Goal: Task Accomplishment & Management: Use online tool/utility

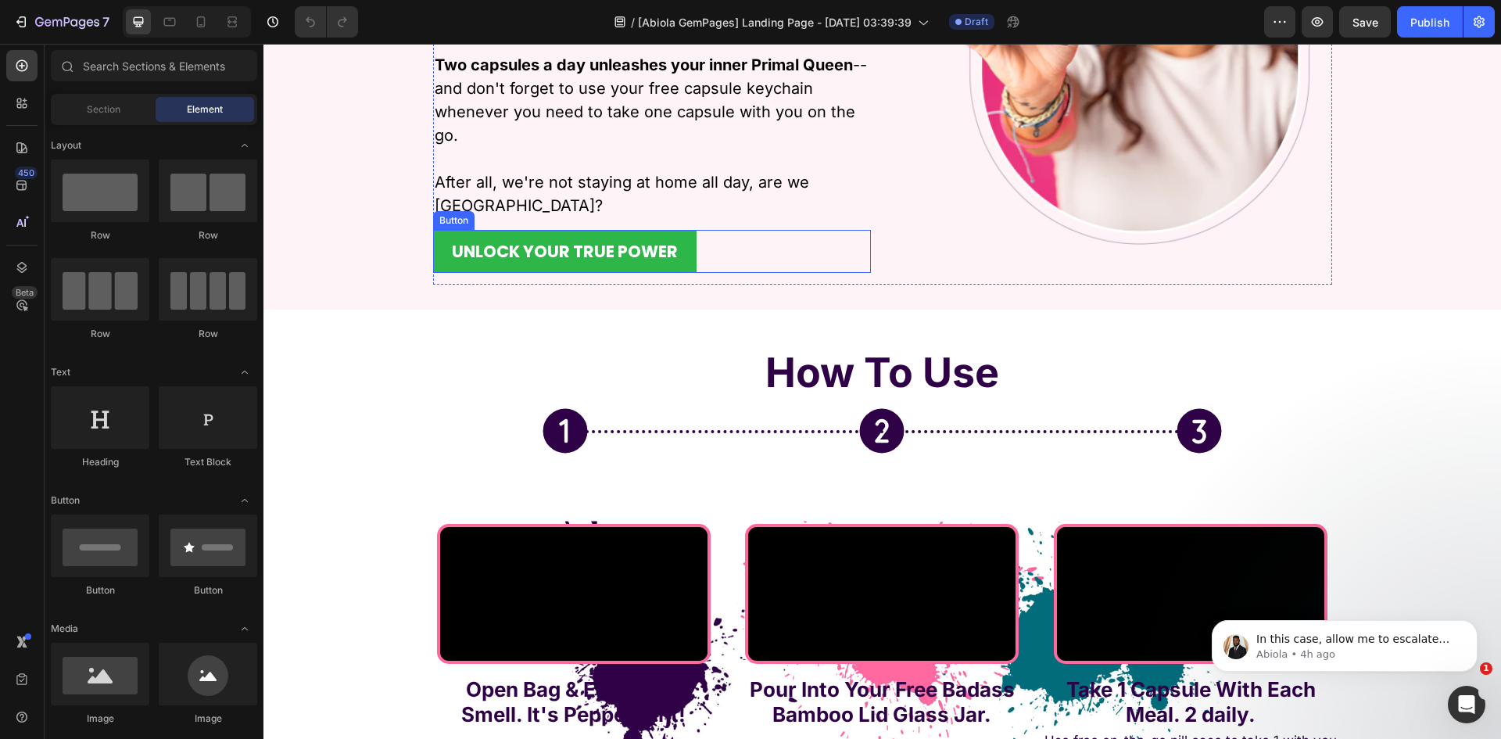
scroll to position [3361, 0]
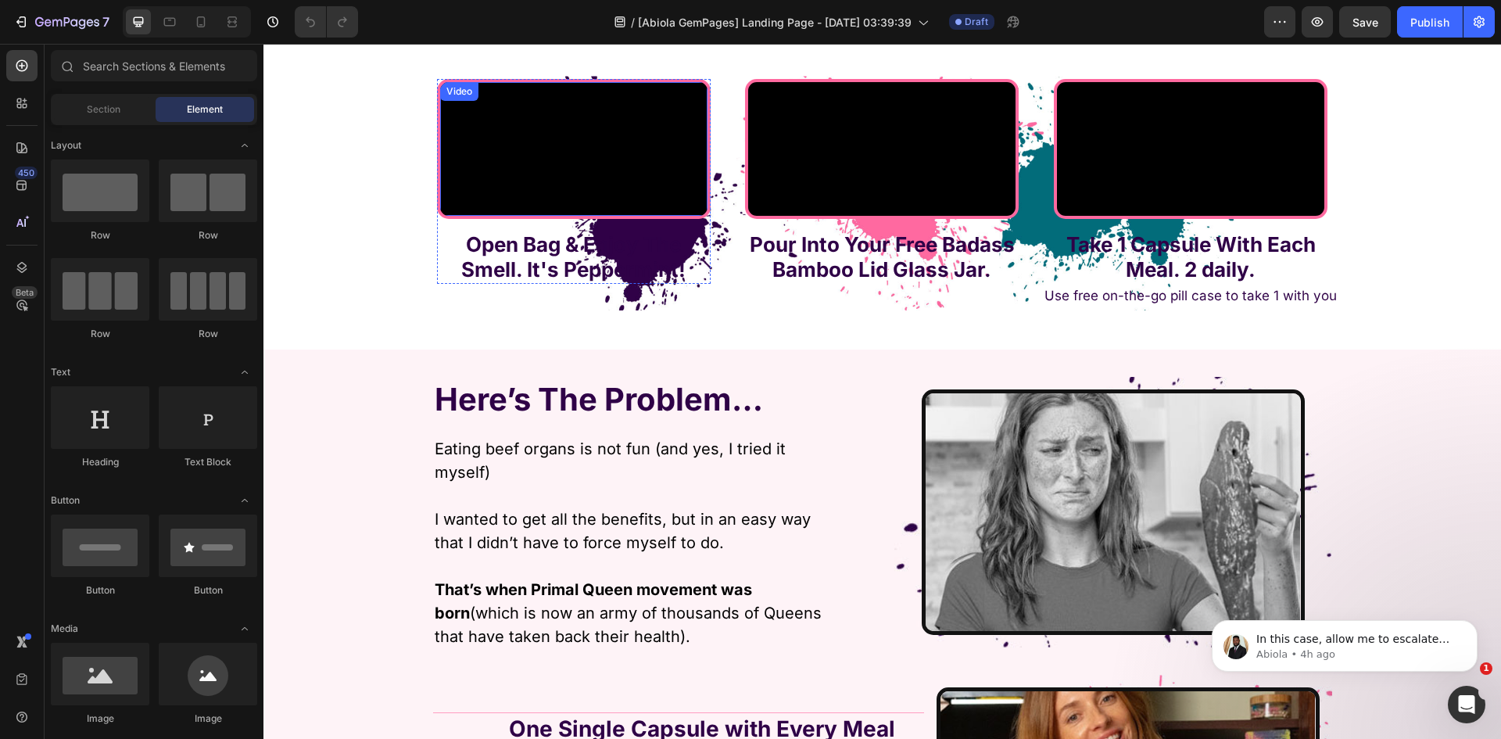
click at [444, 216] on video at bounding box center [573, 149] width 267 height 134
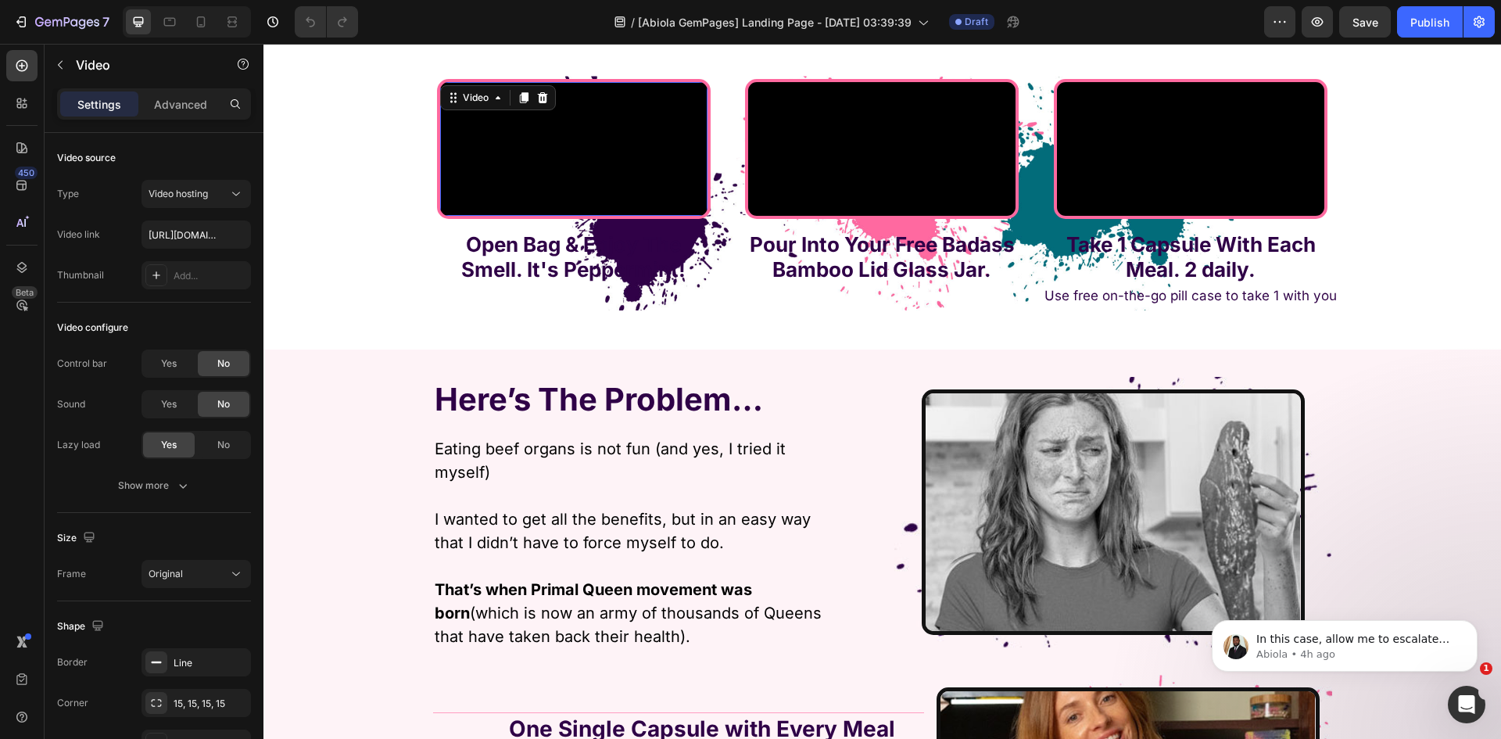
click at [462, 109] on div "Video" at bounding box center [498, 97] width 116 height 25
click at [462, 103] on div "Video" at bounding box center [476, 98] width 32 height 14
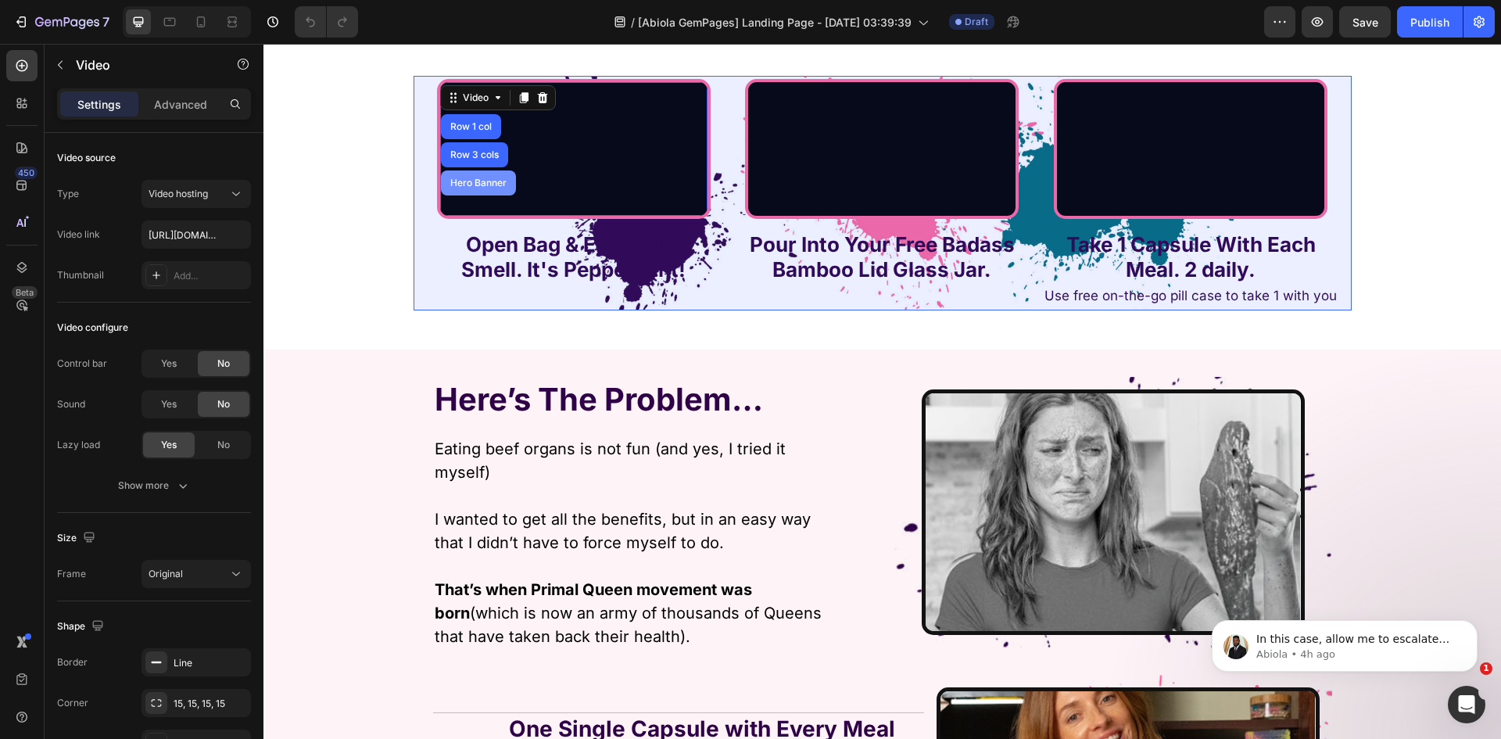
click at [464, 180] on div "Hero Banner" at bounding box center [478, 182] width 63 height 9
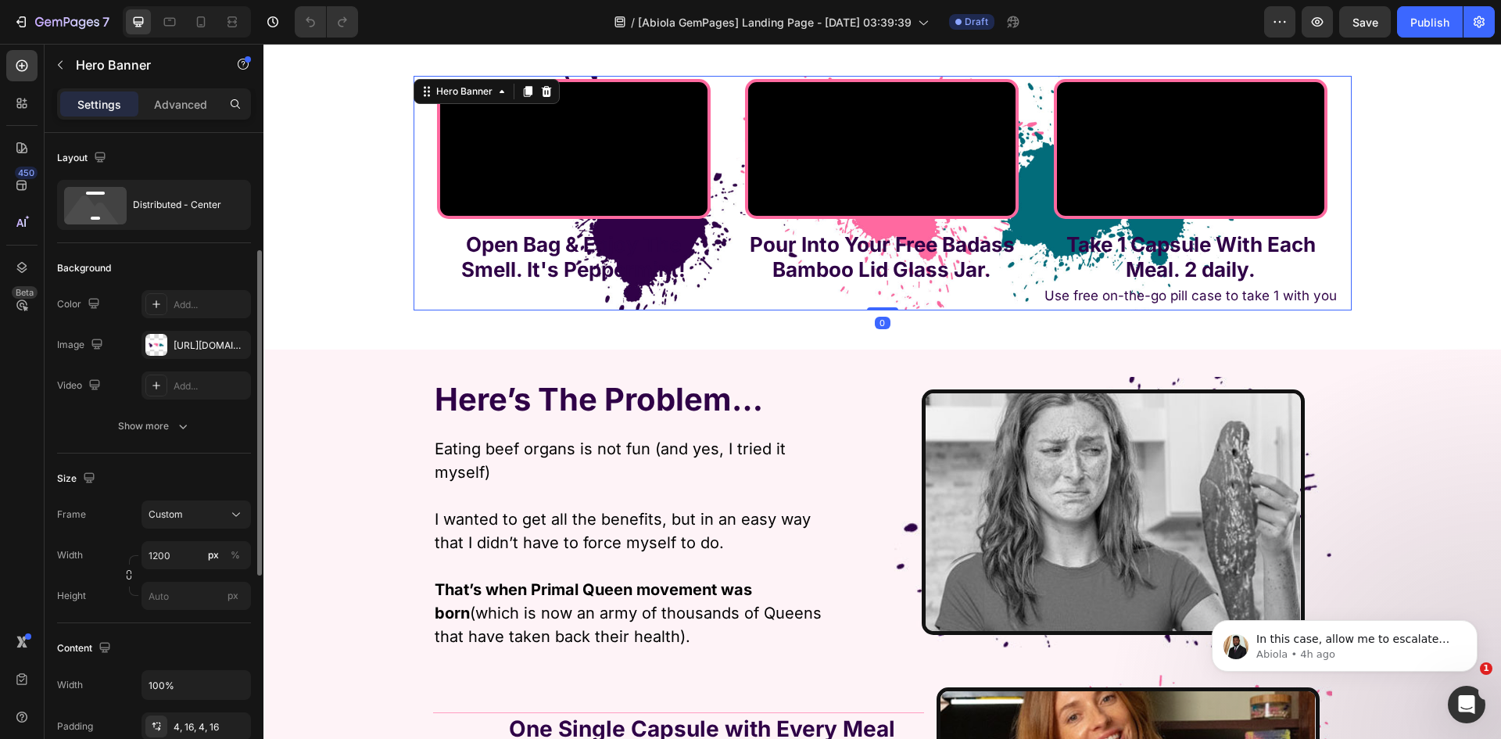
scroll to position [313, 0]
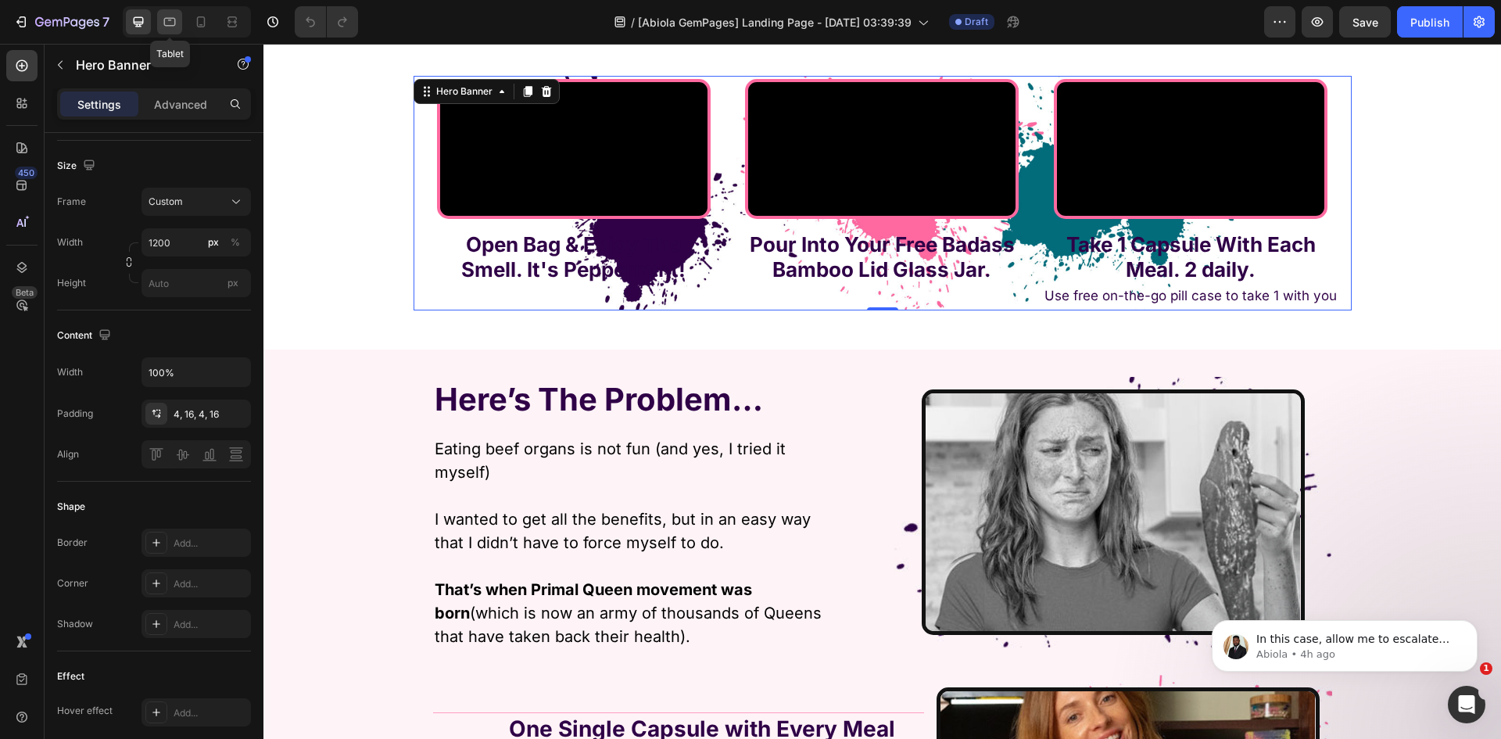
click at [165, 24] on icon at bounding box center [170, 22] width 12 height 9
type input "100"
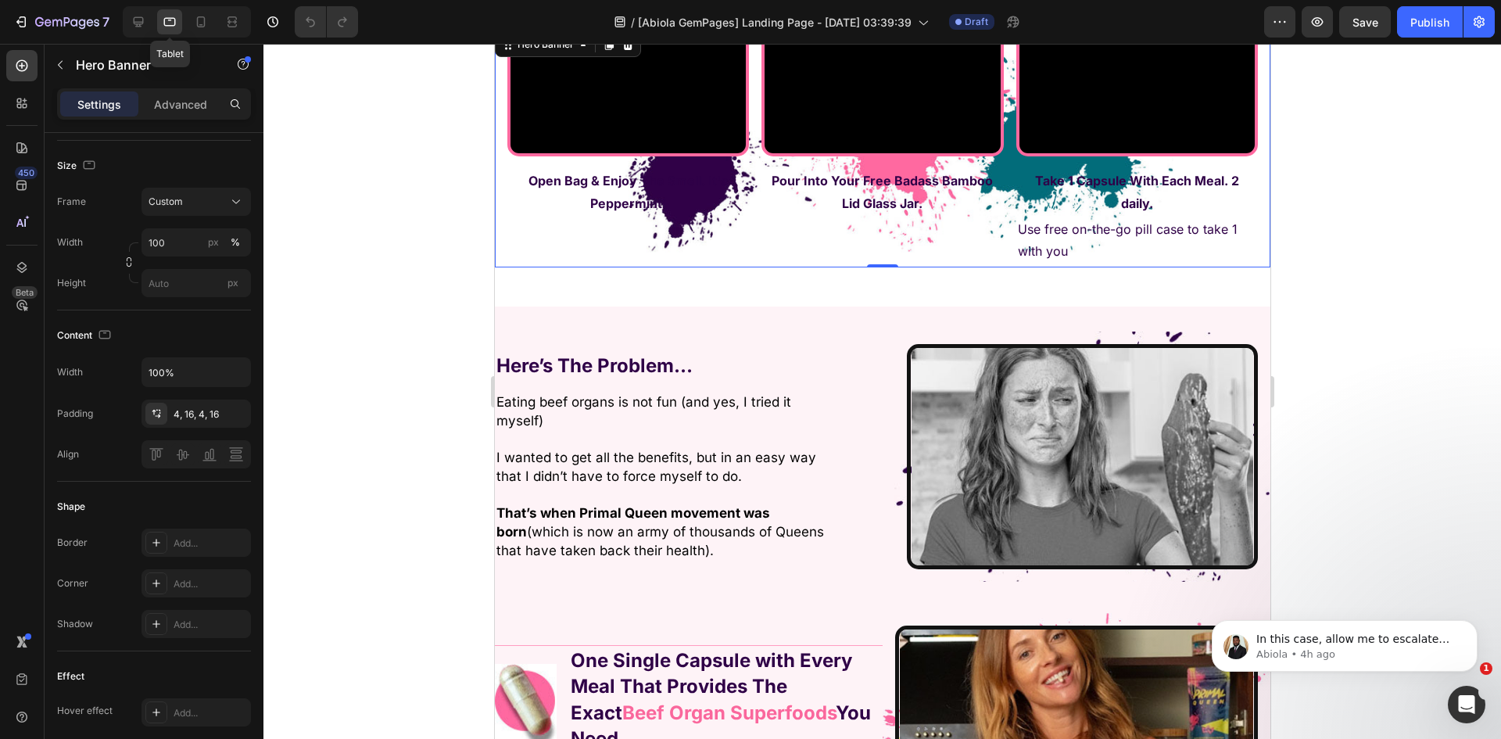
scroll to position [3292, 0]
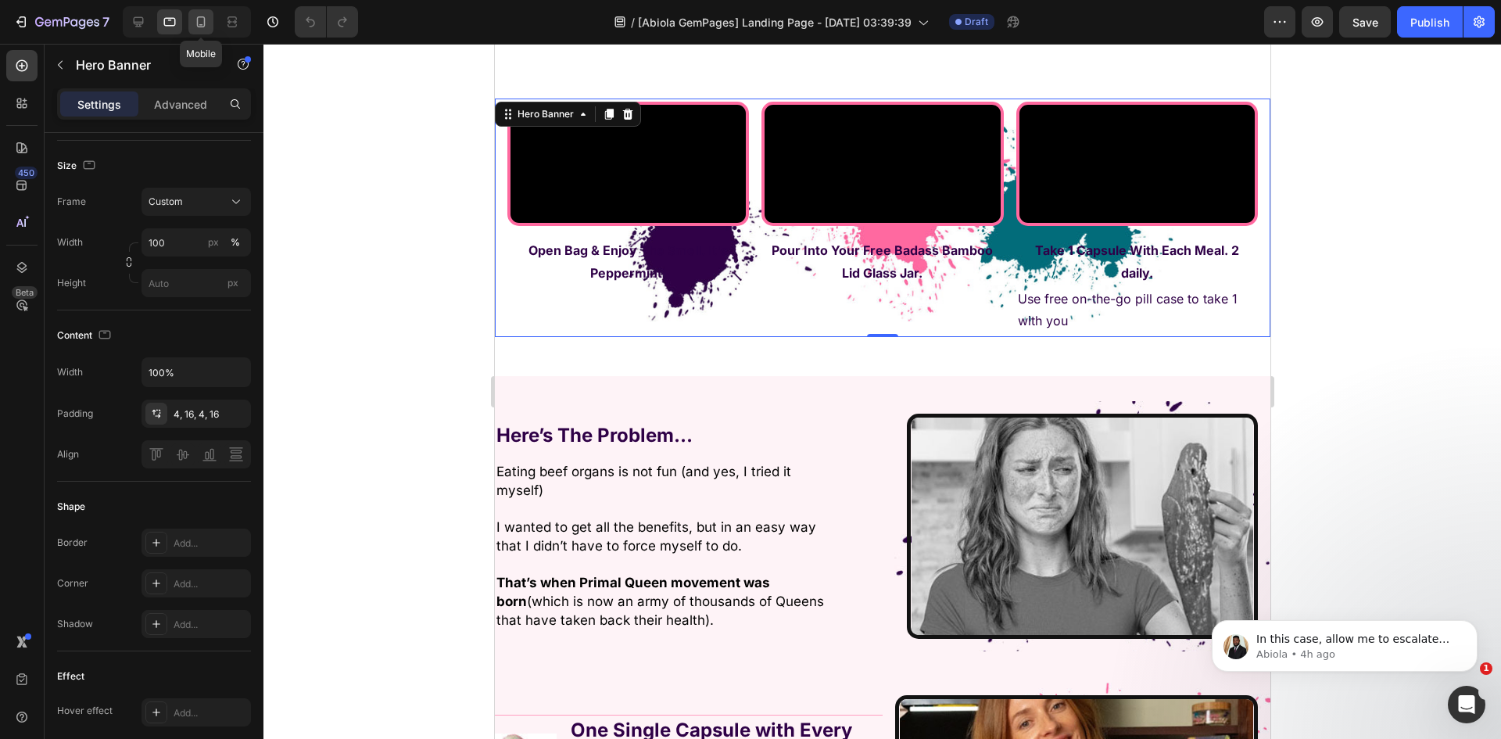
click at [203, 25] on icon at bounding box center [201, 22] width 16 height 16
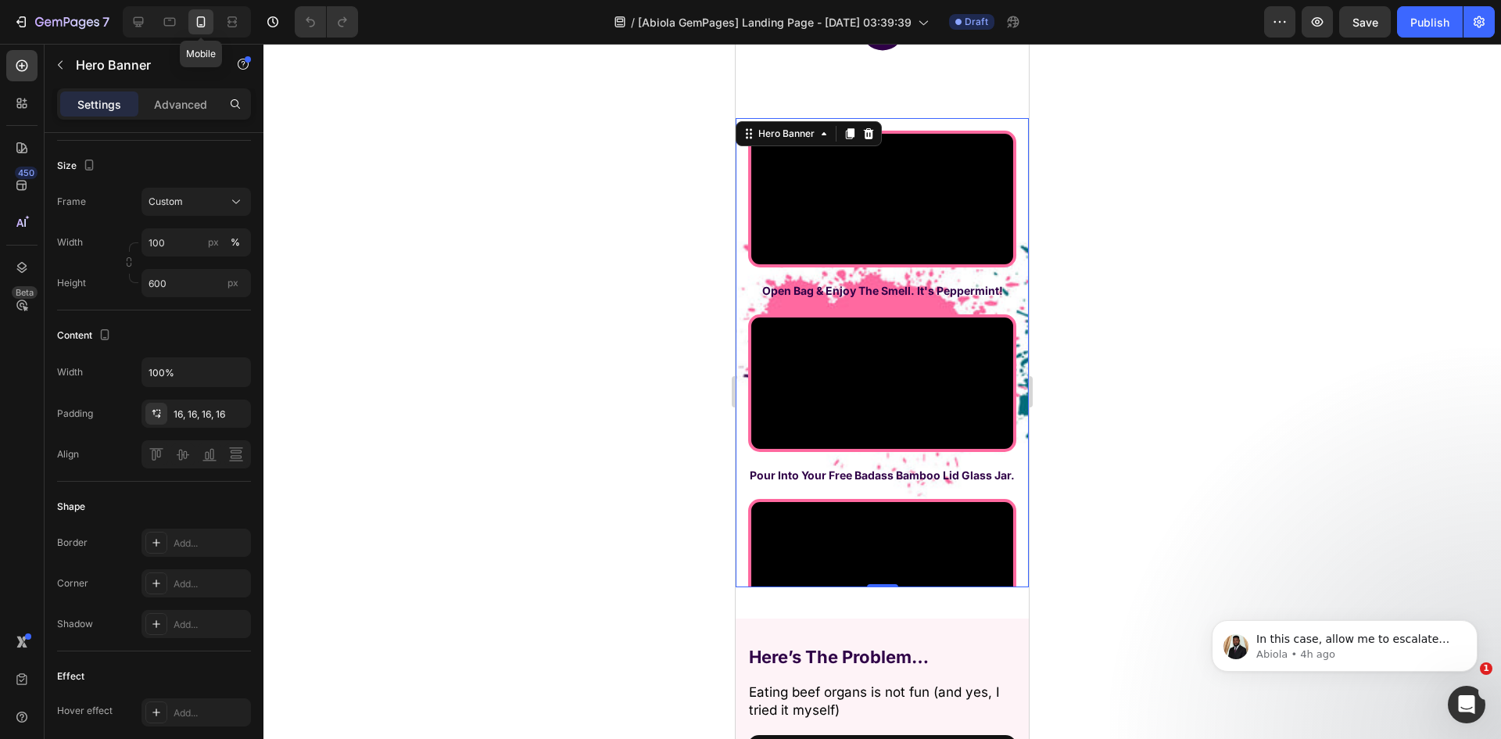
scroll to position [3414, 0]
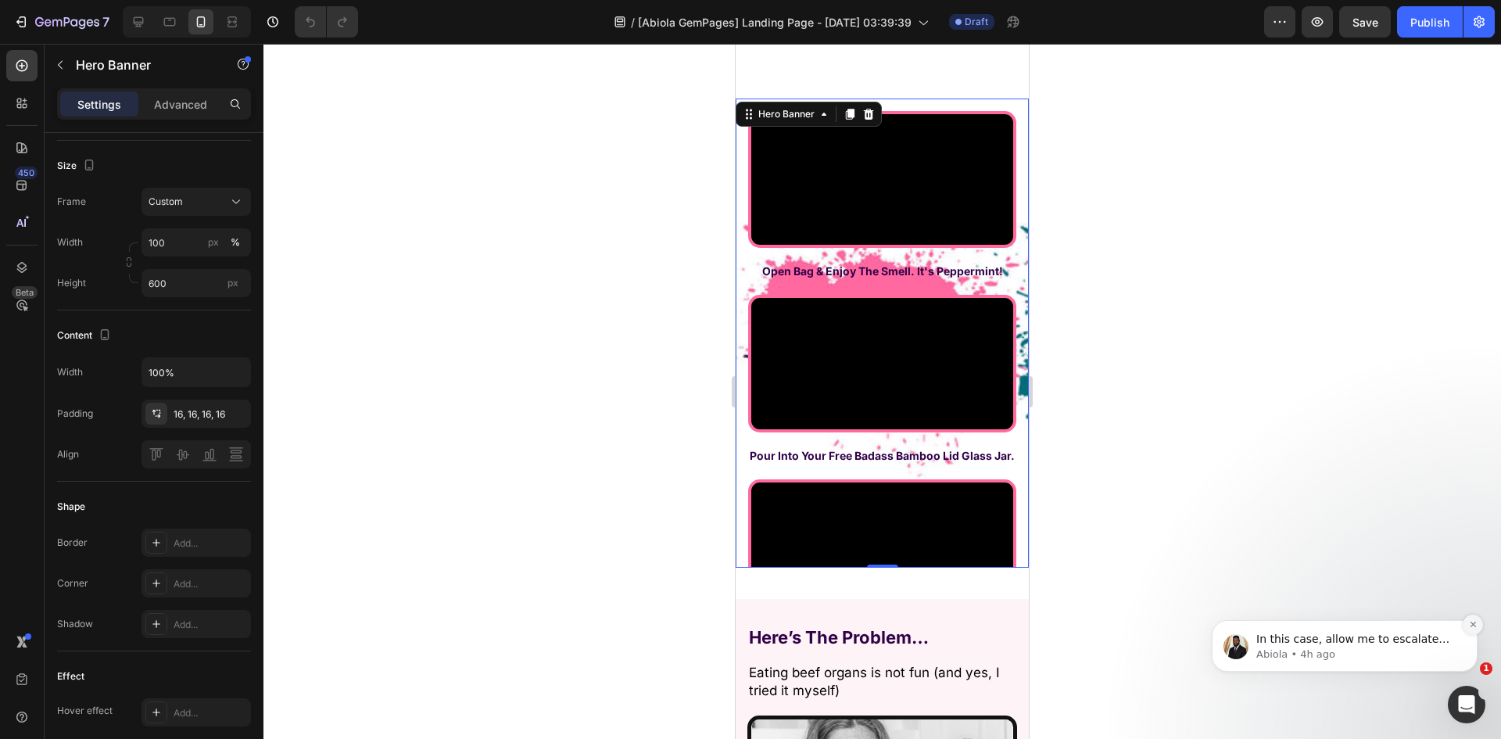
click at [1466, 621] on button "Dismiss notification" at bounding box center [1472, 624] width 20 height 20
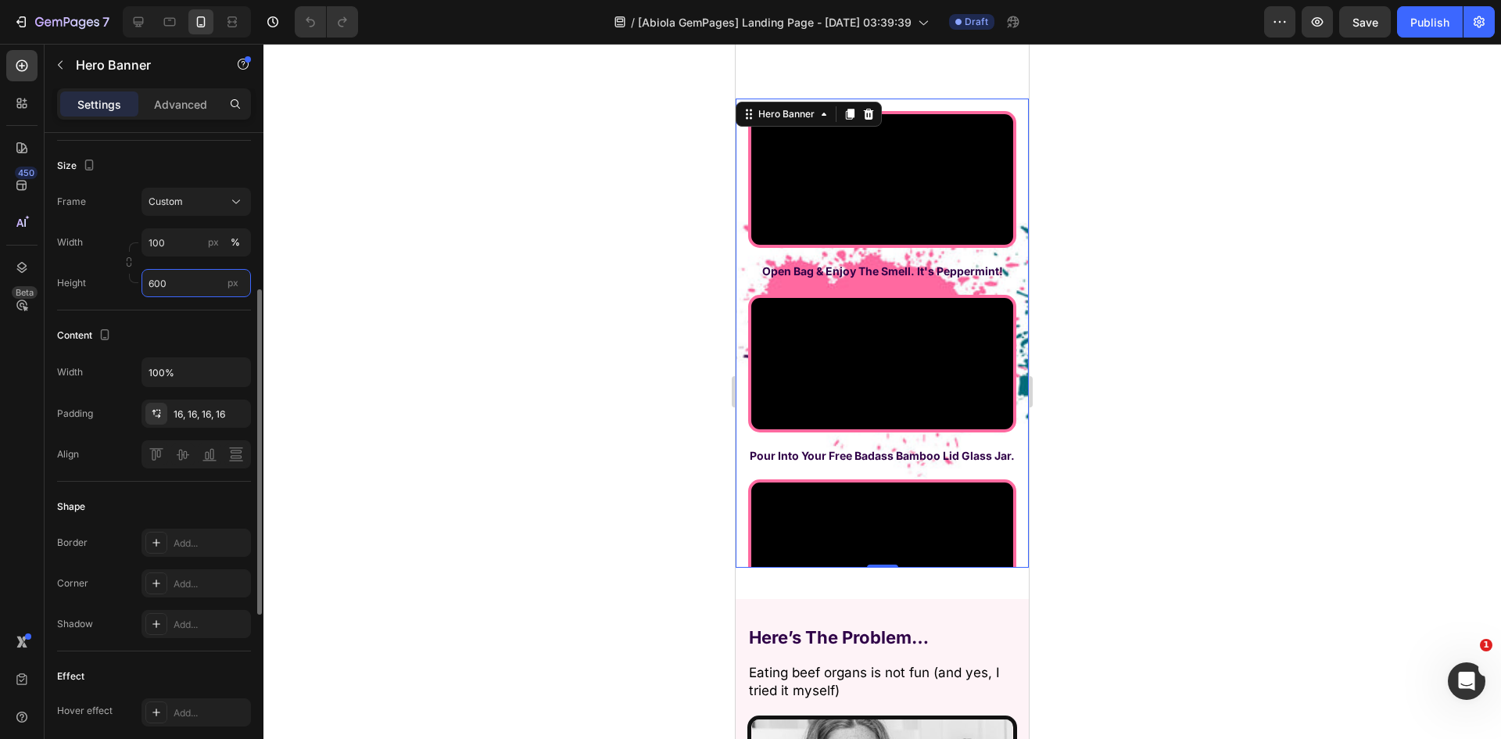
click at [206, 279] on input "600" at bounding box center [195, 283] width 109 height 28
click at [172, 322] on span "Fit content" at bounding box center [171, 320] width 47 height 14
type input "Auto"
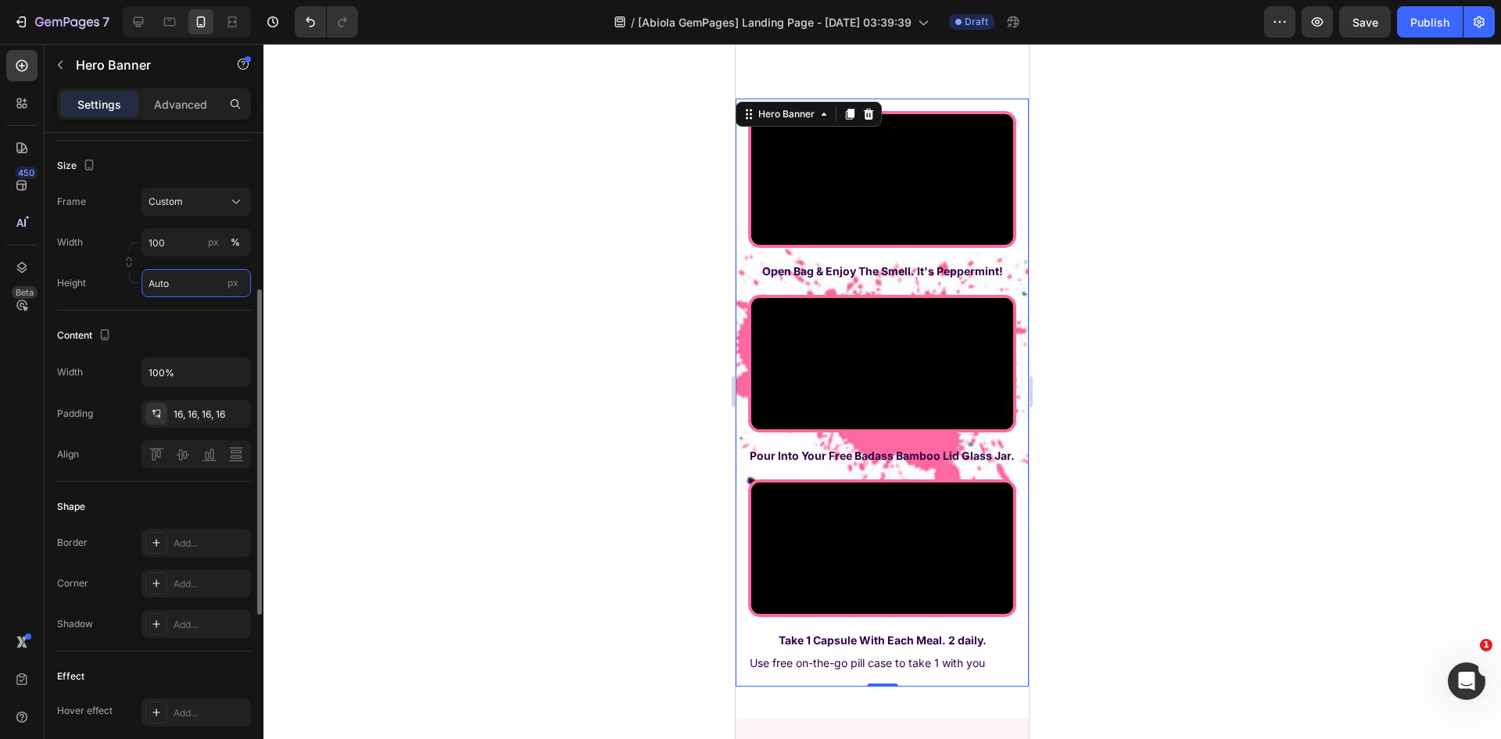
click at [189, 278] on input "Auto" at bounding box center [195, 283] width 109 height 28
drag, startPoint x: 188, startPoint y: 169, endPoint x: 199, endPoint y: 202, distance: 35.3
click at [188, 169] on div "Size" at bounding box center [154, 165] width 194 height 25
click at [199, 281] on input "Auto" at bounding box center [195, 283] width 109 height 28
click at [172, 25] on icon at bounding box center [170, 22] width 12 height 9
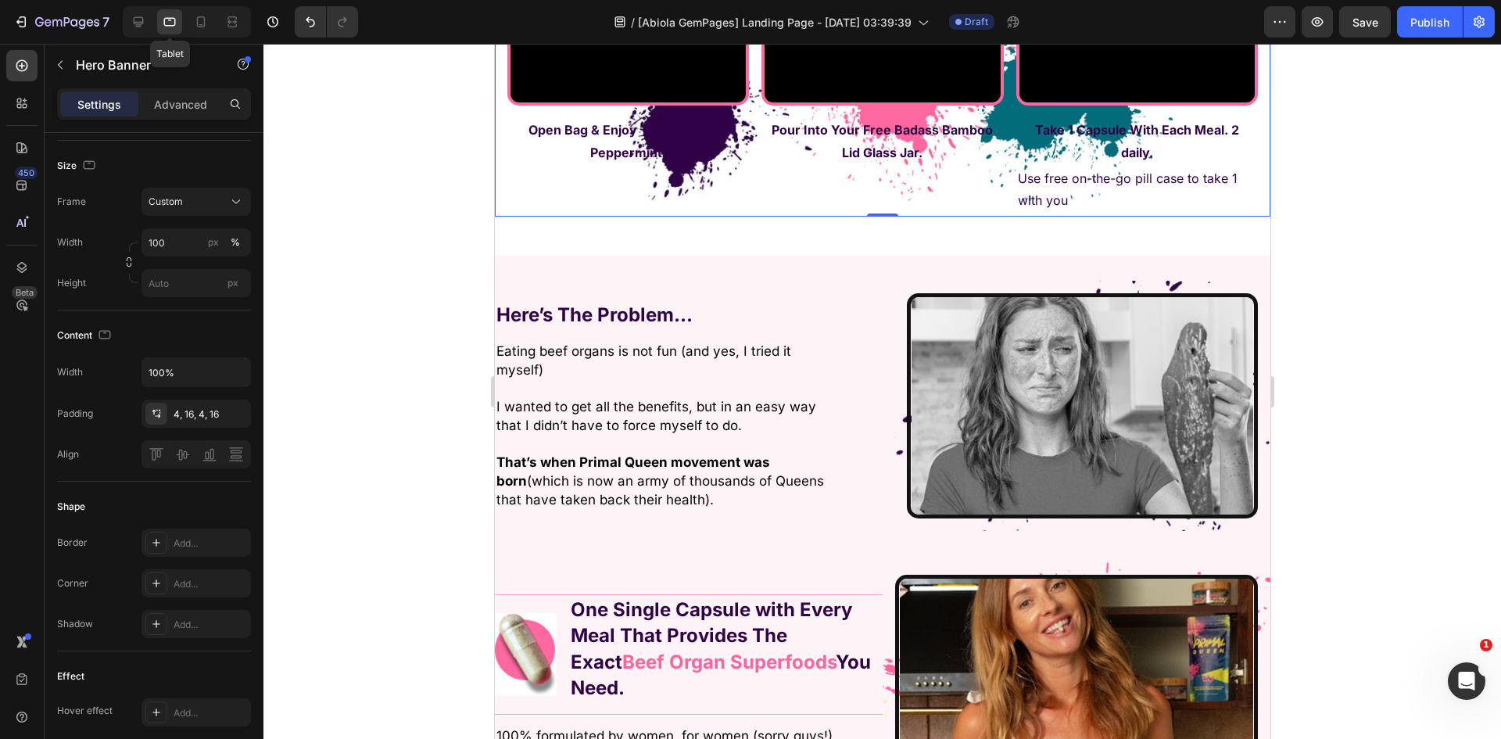
scroll to position [3292, 0]
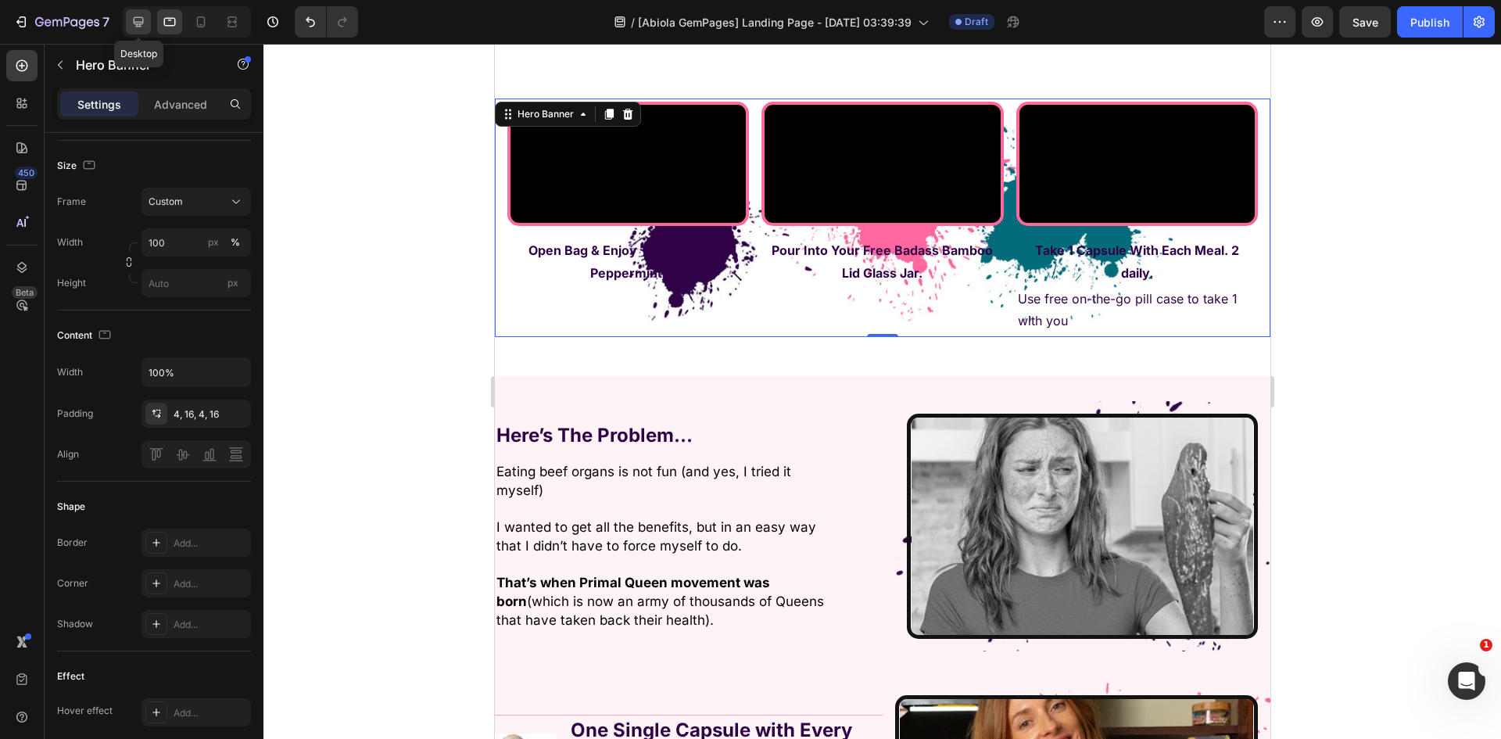
click at [134, 18] on icon at bounding box center [139, 22] width 10 height 10
type input "1200"
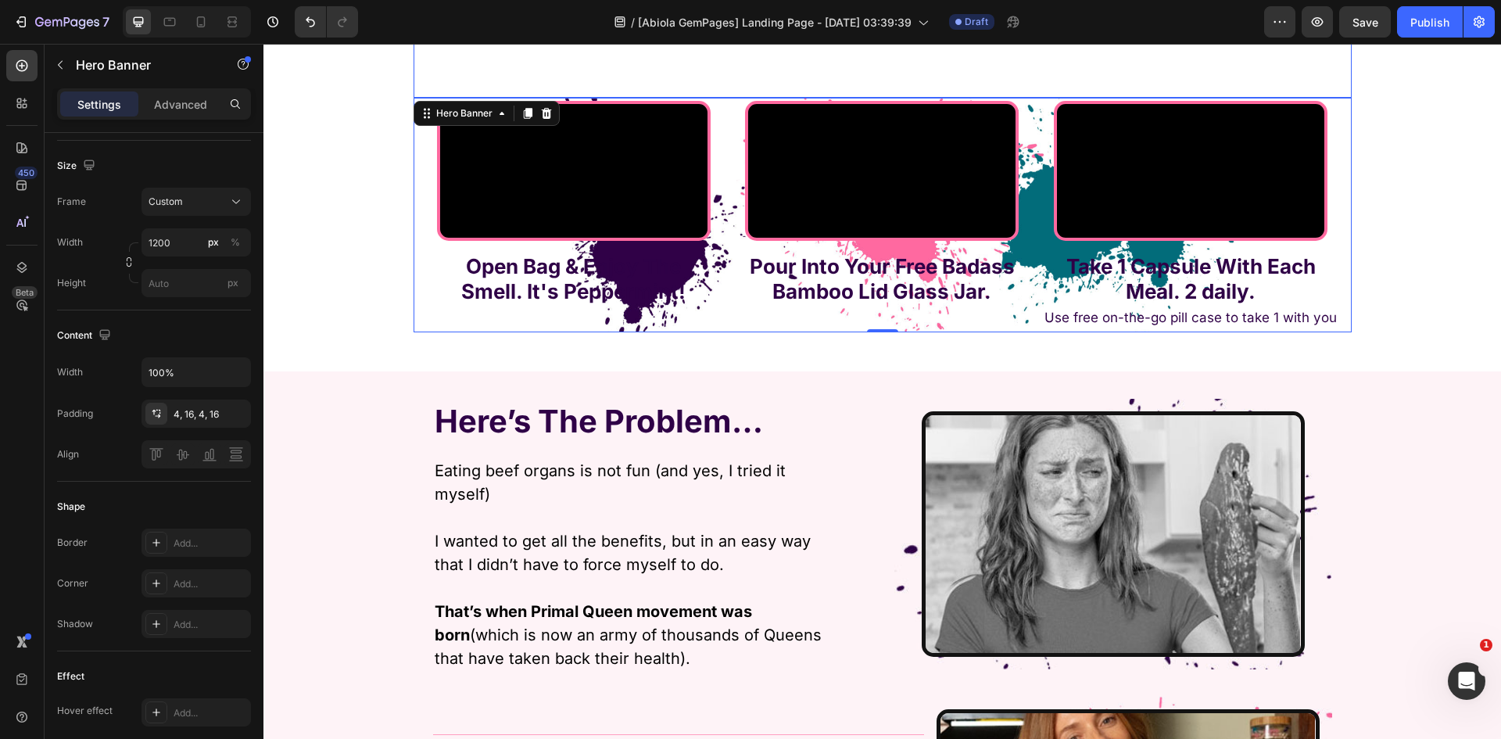
scroll to position [3261, 0]
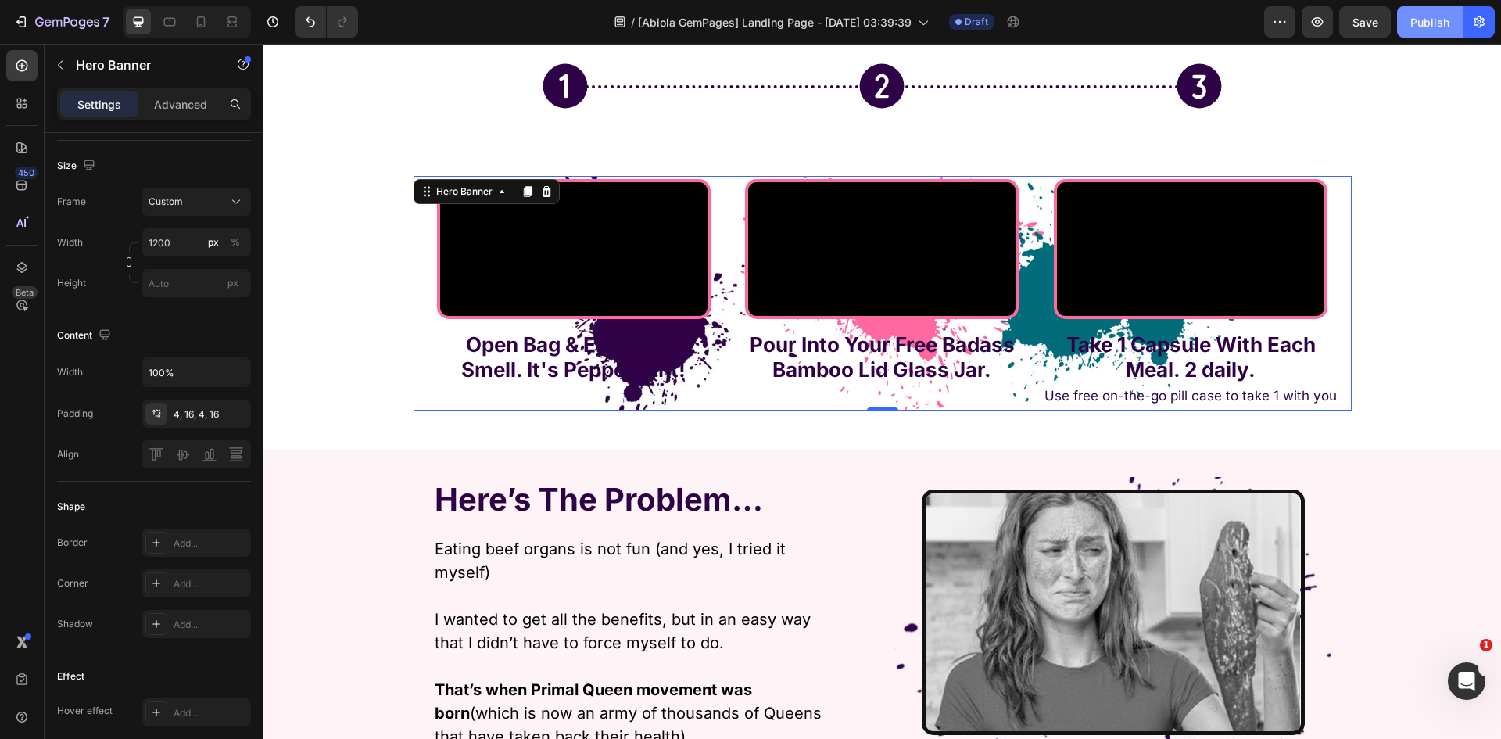
click at [1446, 27] on div "Publish" at bounding box center [1429, 22] width 39 height 16
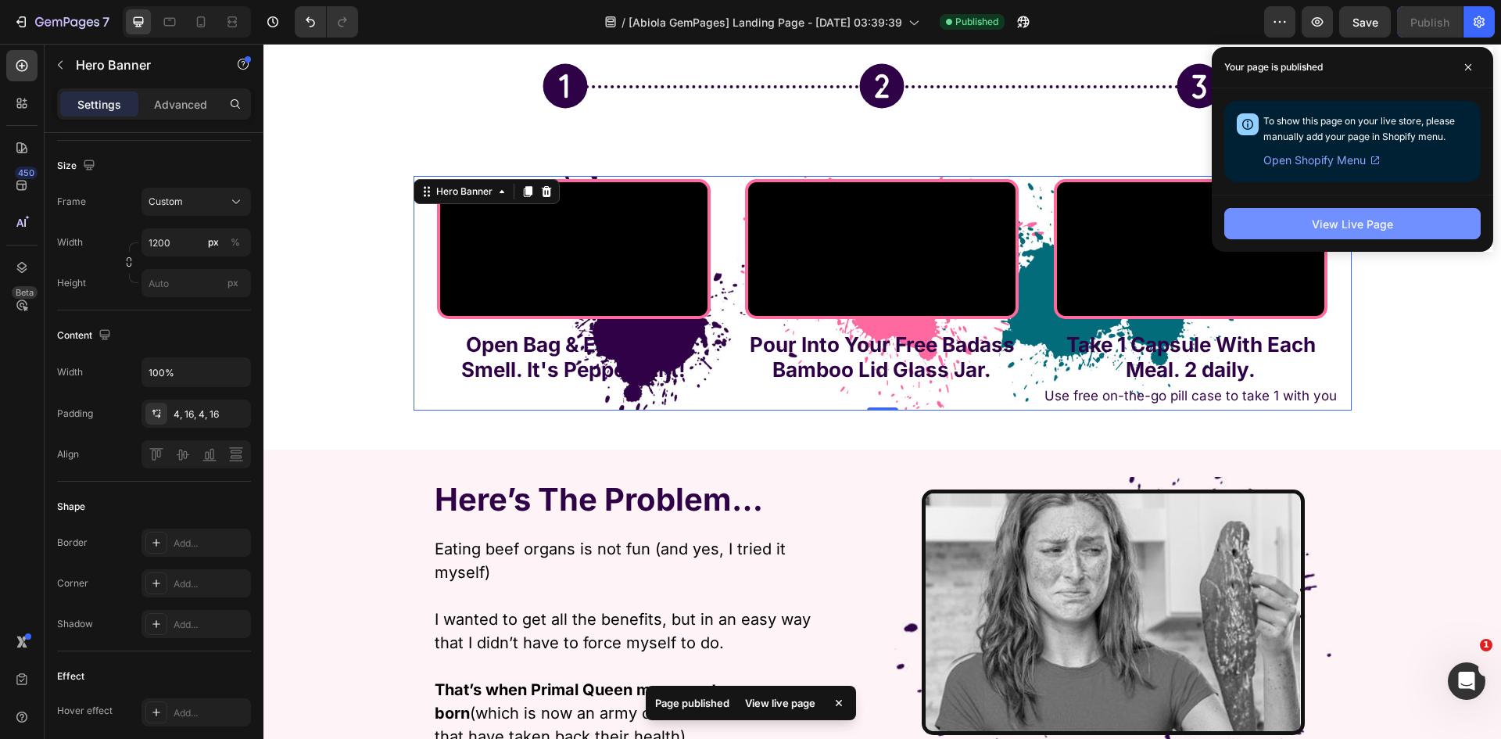
click at [1316, 226] on div "View Live Page" at bounding box center [1352, 224] width 81 height 16
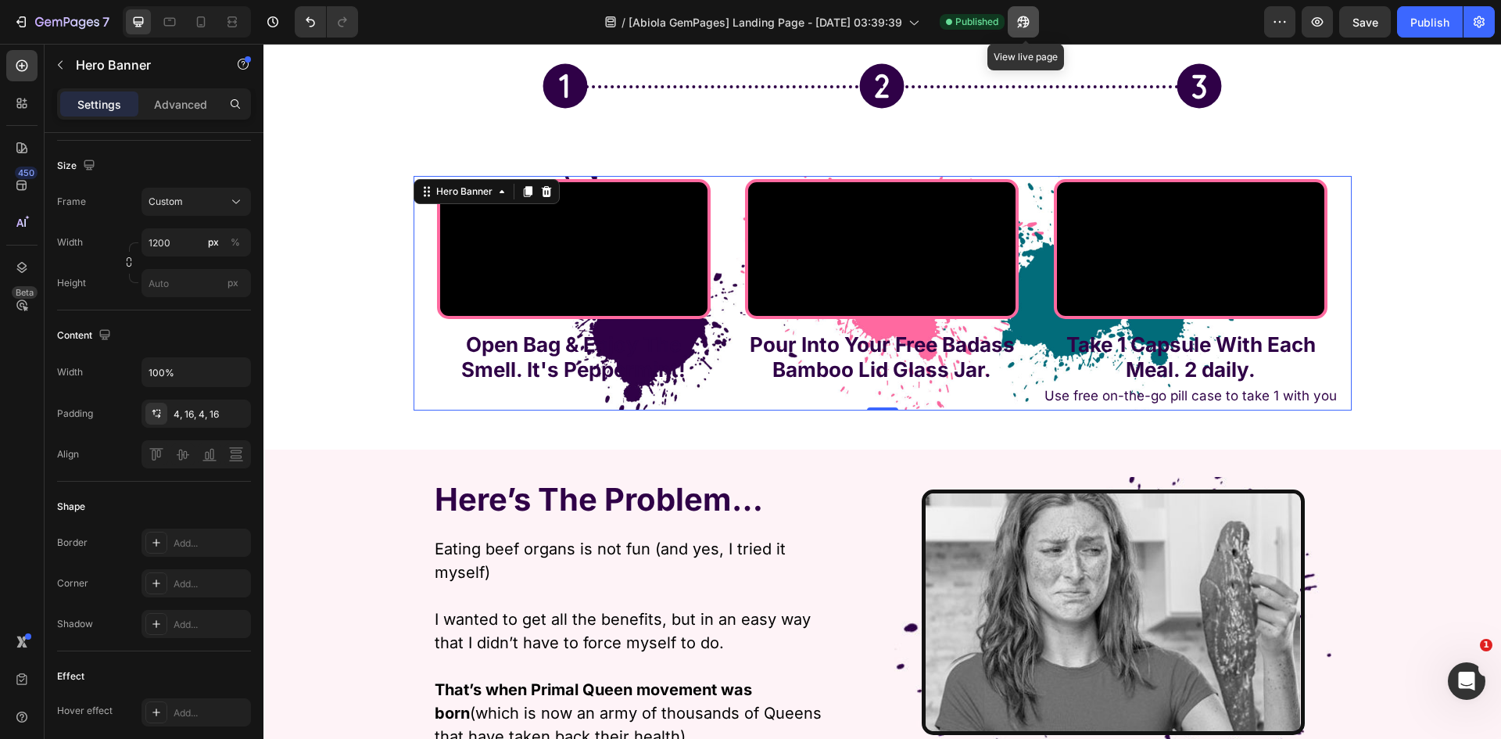
click at [1036, 20] on button "button" at bounding box center [1023, 21] width 31 height 31
